Goal: Task Accomplishment & Management: Manage account settings

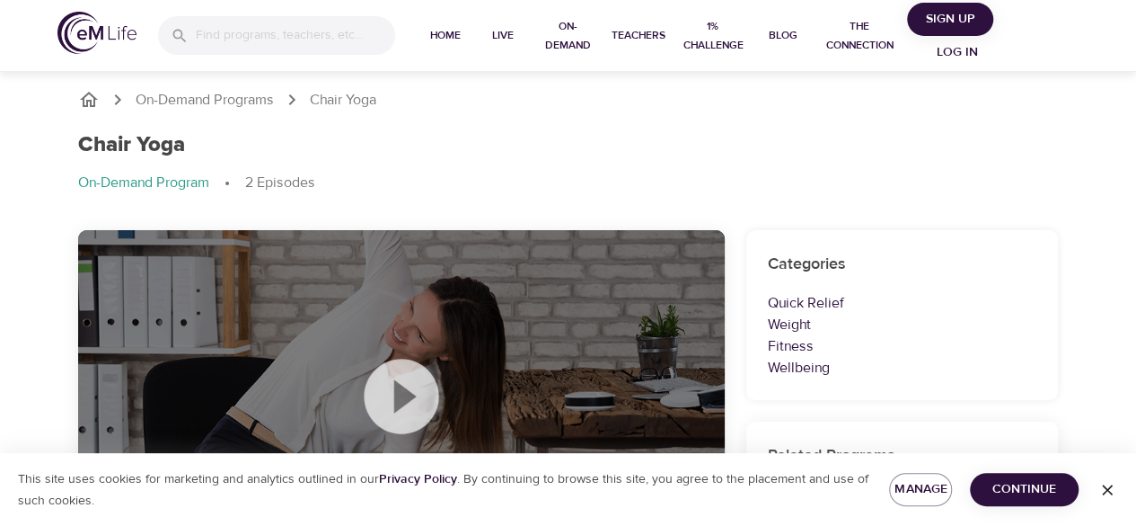
click at [91, 29] on img at bounding box center [96, 33] width 79 height 42
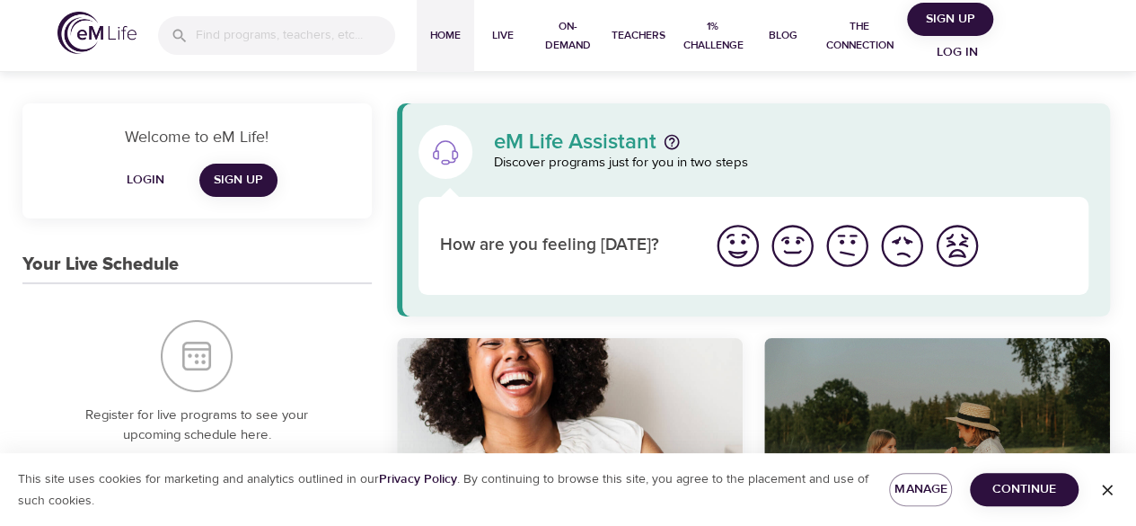
click at [935, 6] on button "Sign Up" at bounding box center [950, 19] width 86 height 33
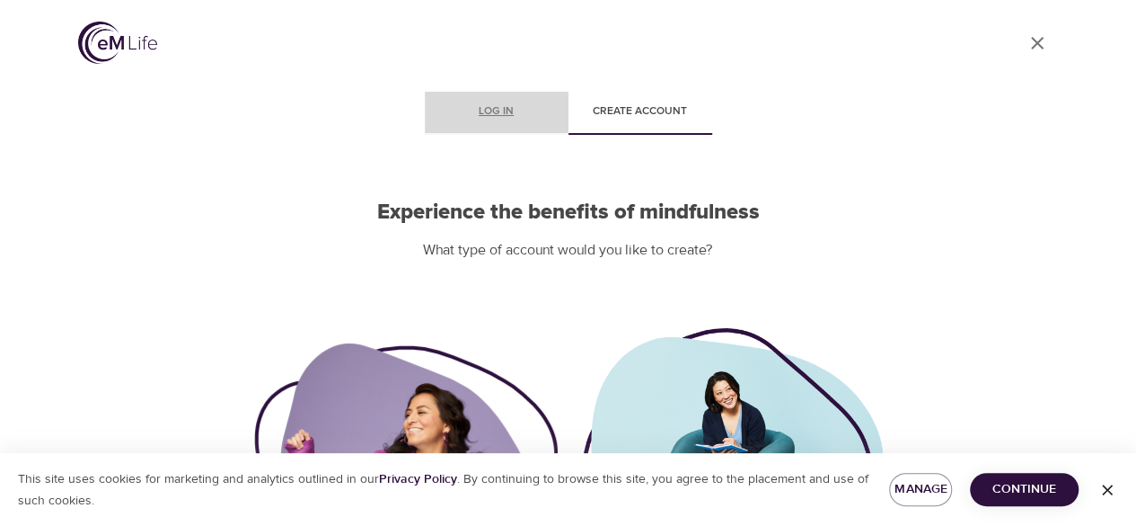
click at [469, 116] on span "Log in" at bounding box center [497, 111] width 122 height 19
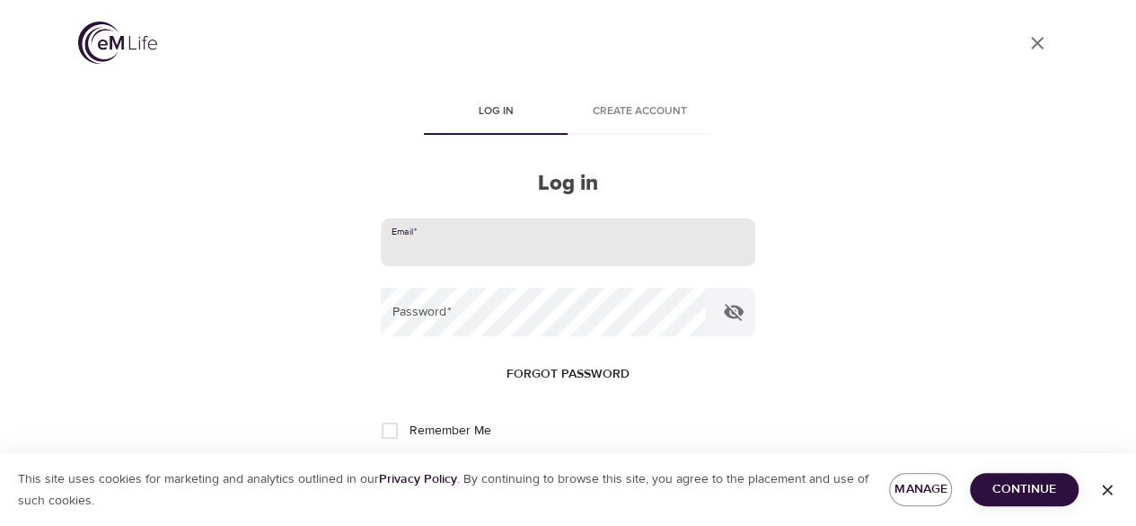
click at [476, 254] on input "email" at bounding box center [568, 242] width 374 height 49
click at [406, 226] on input "email" at bounding box center [568, 242] width 374 height 49
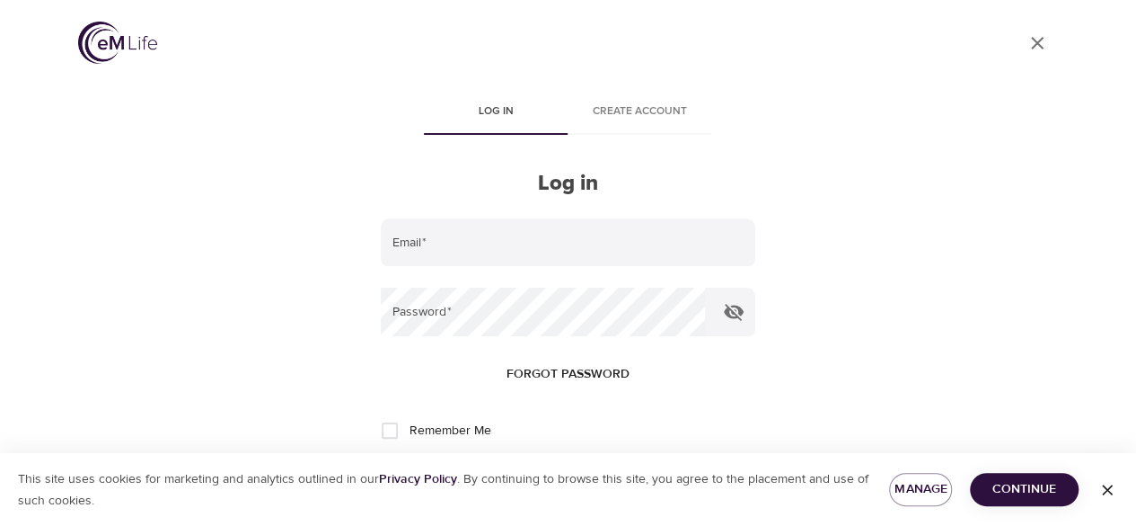
click at [461, 185] on h2 "Log in" at bounding box center [568, 184] width 374 height 26
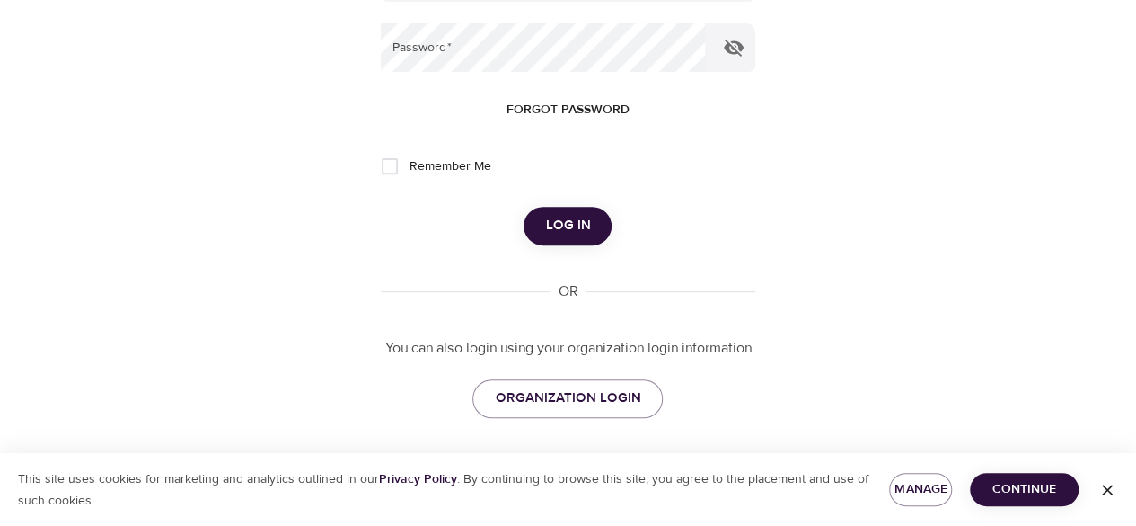
scroll to position [269, 0]
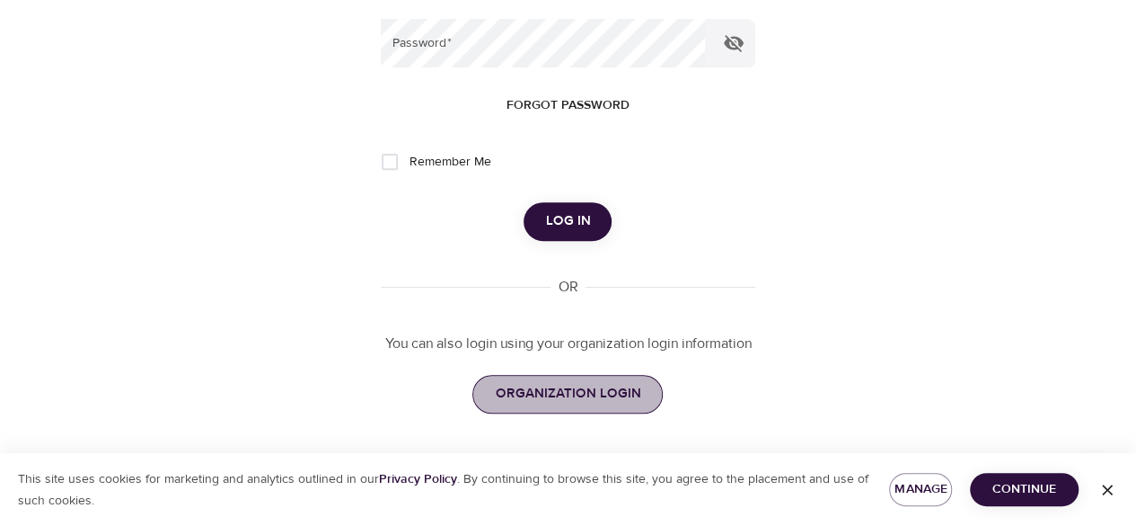
click at [605, 387] on span "ORGANIZATION LOGIN" at bounding box center [568, 393] width 146 height 23
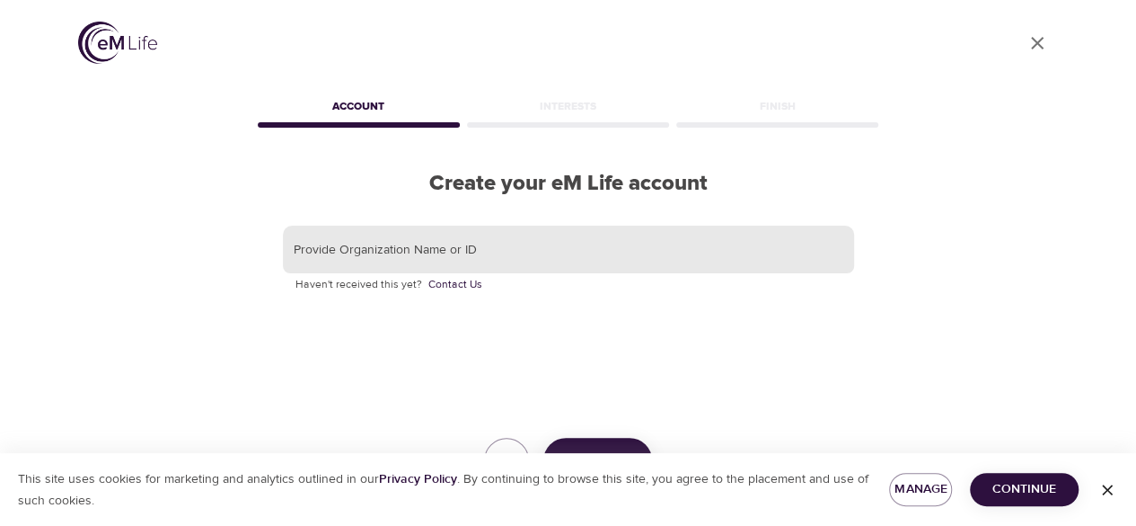
click at [487, 263] on input "text" at bounding box center [568, 249] width 571 height 49
